Goal: Task Accomplishment & Management: Manage account settings

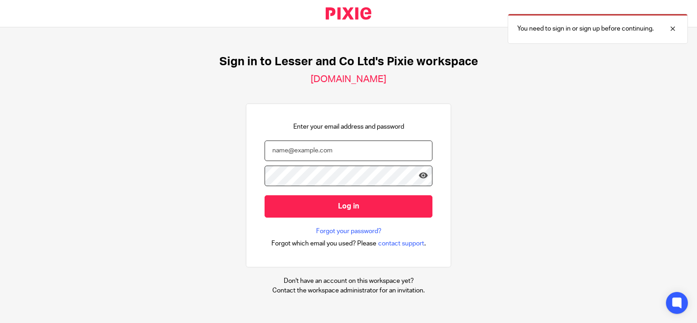
click at [290, 155] on input "email" at bounding box center [349, 151] width 168 height 21
type input "keith@lesserandco.com"
click at [265, 195] on input "Log in" at bounding box center [349, 206] width 168 height 22
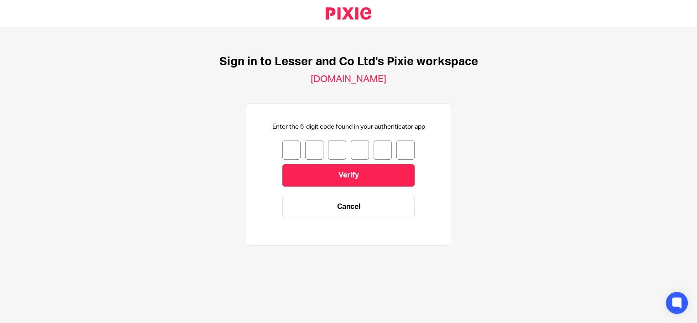
click at [284, 149] on input "number" at bounding box center [292, 150] width 18 height 19
type input "5"
type input "4"
type input "6"
type input "4"
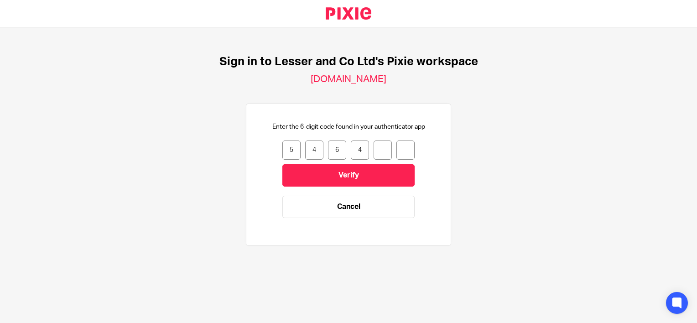
type input "3"
type input "0"
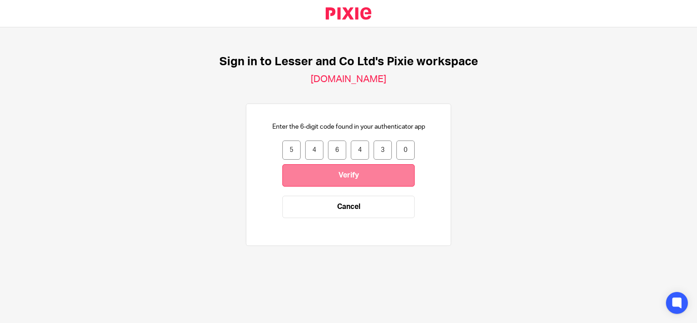
click at [314, 180] on input "Verify" at bounding box center [349, 175] width 132 height 22
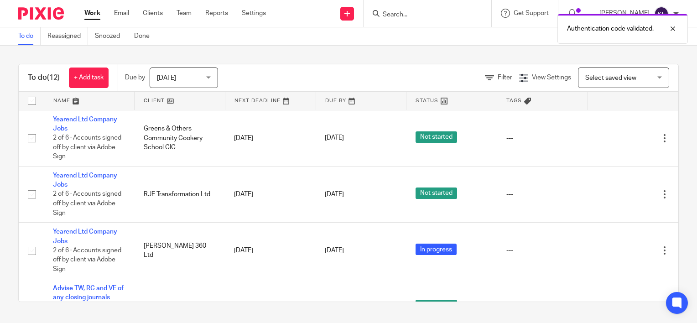
click at [426, 16] on div "Authentication code validated." at bounding box center [519, 26] width 340 height 35
click at [400, 16] on div "Authentication code validated." at bounding box center [519, 26] width 340 height 35
click at [676, 28] on div at bounding box center [666, 28] width 25 height 11
click at [448, 15] on input "Search" at bounding box center [423, 15] width 82 height 8
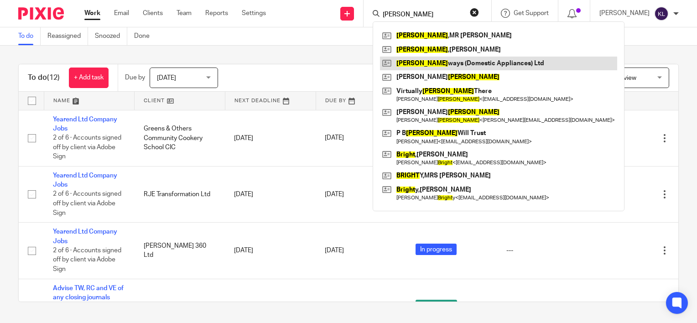
type input "wright"
drag, startPoint x: 461, startPoint y: 64, endPoint x: 441, endPoint y: 63, distance: 20.2
click at [441, 63] on link at bounding box center [498, 64] width 237 height 14
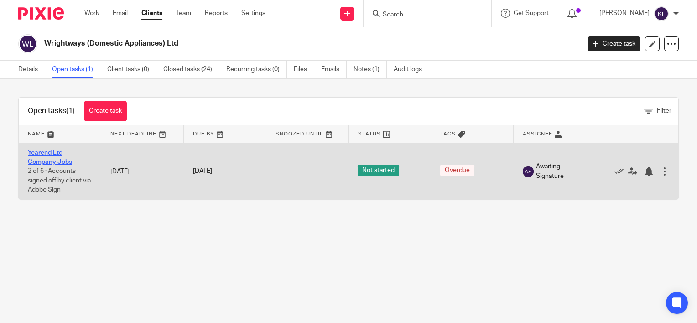
click at [40, 159] on link "Yearend Ltd Company Jobs" at bounding box center [50, 158] width 44 height 16
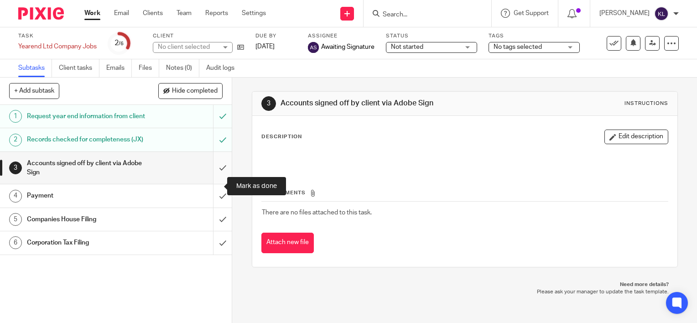
click at [215, 183] on input "submit" at bounding box center [116, 168] width 232 height 32
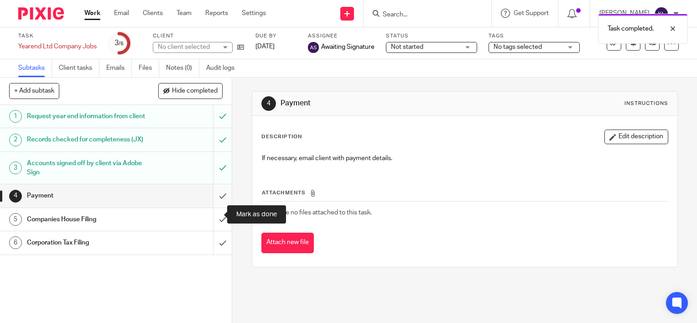
click at [212, 207] on input "submit" at bounding box center [116, 195] width 232 height 23
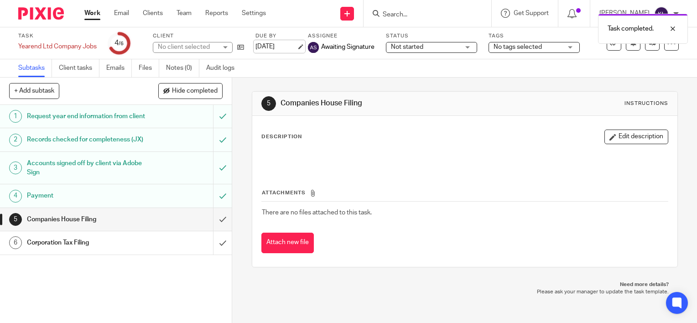
click at [278, 46] on link "11 Jul 2025" at bounding box center [276, 47] width 41 height 10
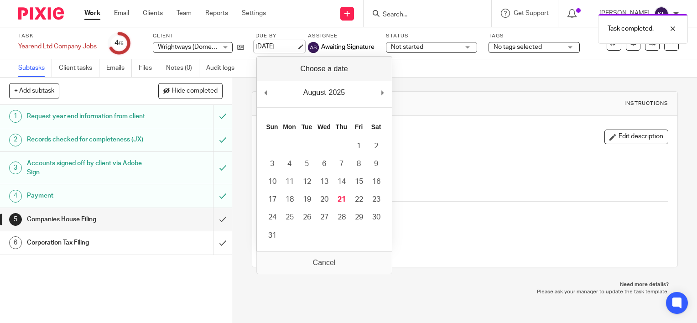
click at [278, 46] on link "11 Jul 2025" at bounding box center [276, 47] width 41 height 10
click at [274, 46] on link "[DATE]" at bounding box center [276, 47] width 41 height 10
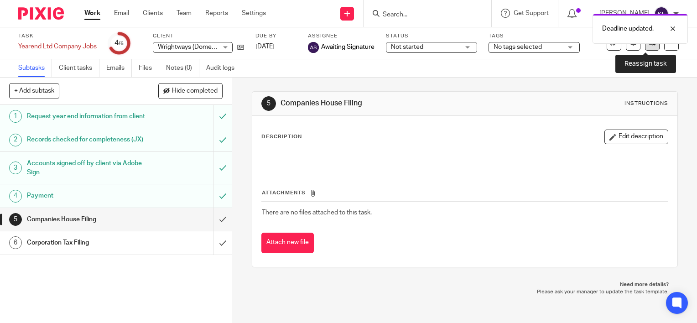
click at [650, 44] on icon at bounding box center [653, 43] width 7 height 7
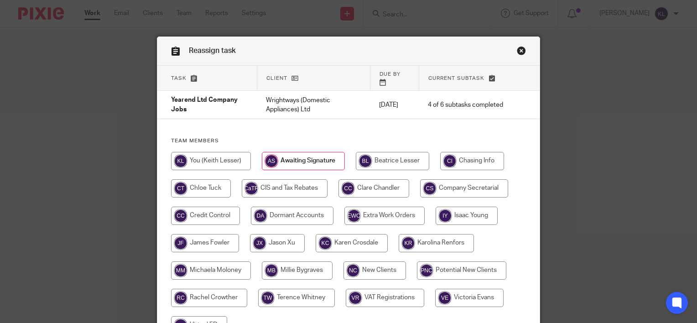
click at [271, 237] on input "radio" at bounding box center [277, 243] width 55 height 18
radio input "true"
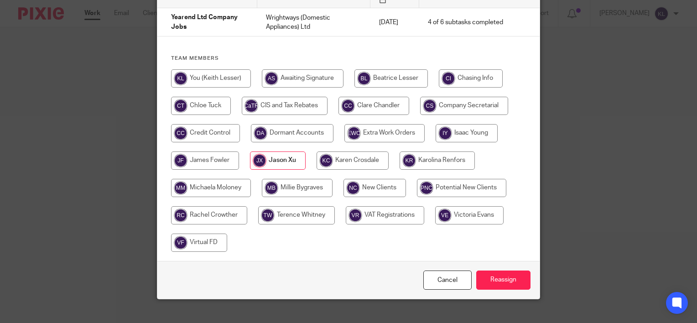
scroll to position [88, 0]
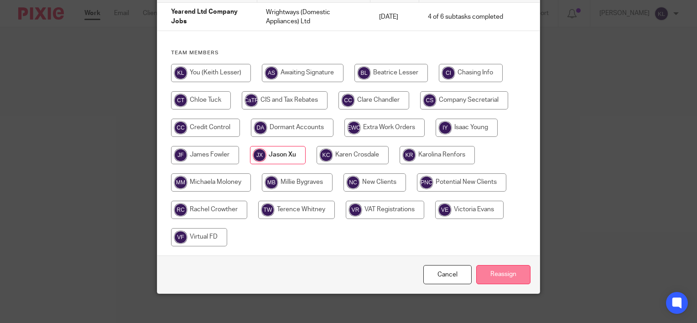
click at [513, 265] on input "Reassign" at bounding box center [504, 275] width 54 height 20
